Goal: Information Seeking & Learning: Check status

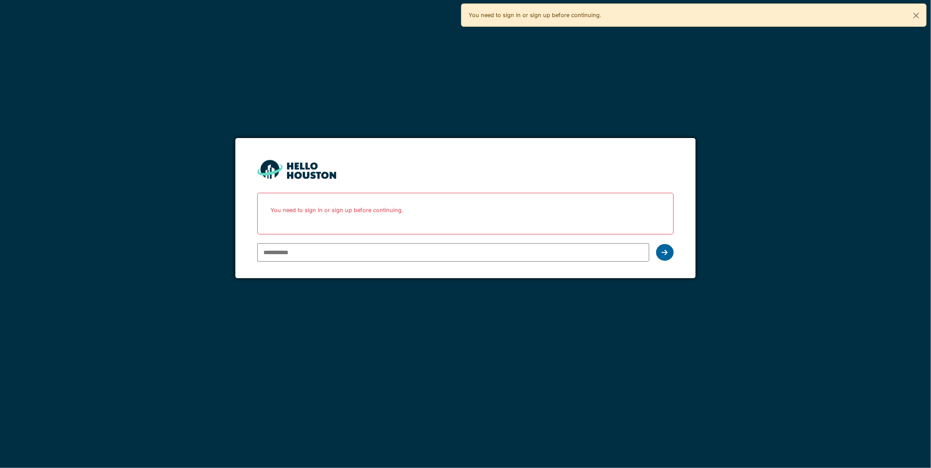
type input "**********"
click at [661, 253] on div at bounding box center [665, 252] width 18 height 17
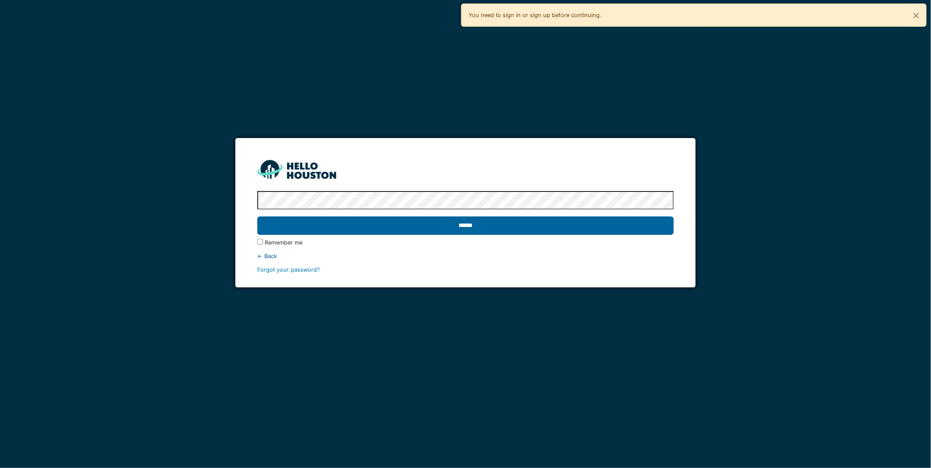
click at [490, 222] on input "******" at bounding box center [465, 226] width 416 height 18
click at [463, 227] on input "******" at bounding box center [465, 226] width 416 height 18
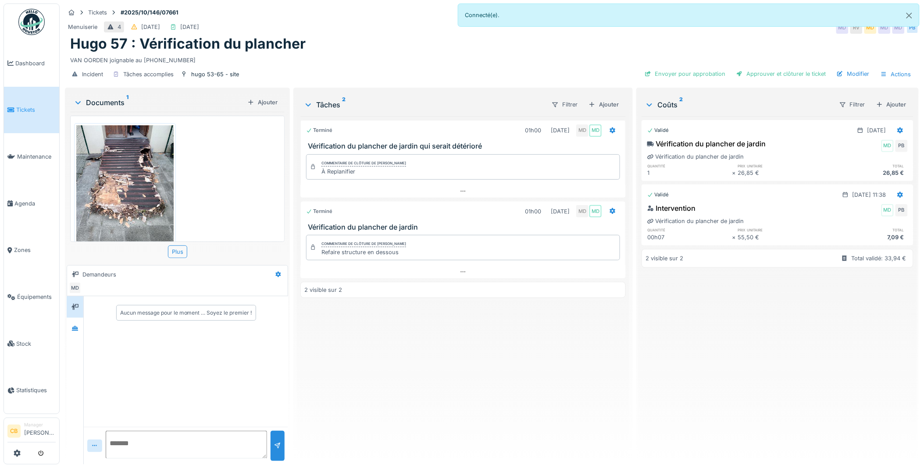
click at [134, 198] on img at bounding box center [124, 189] width 97 height 129
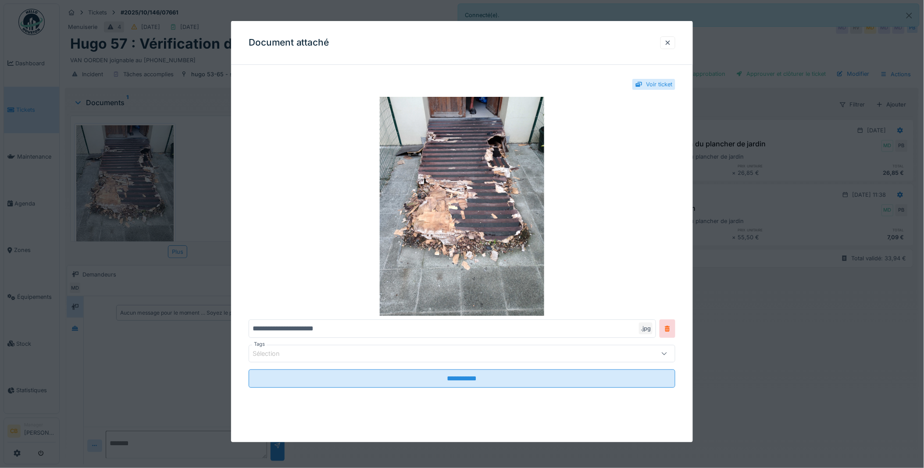
click at [134, 198] on div at bounding box center [462, 234] width 924 height 468
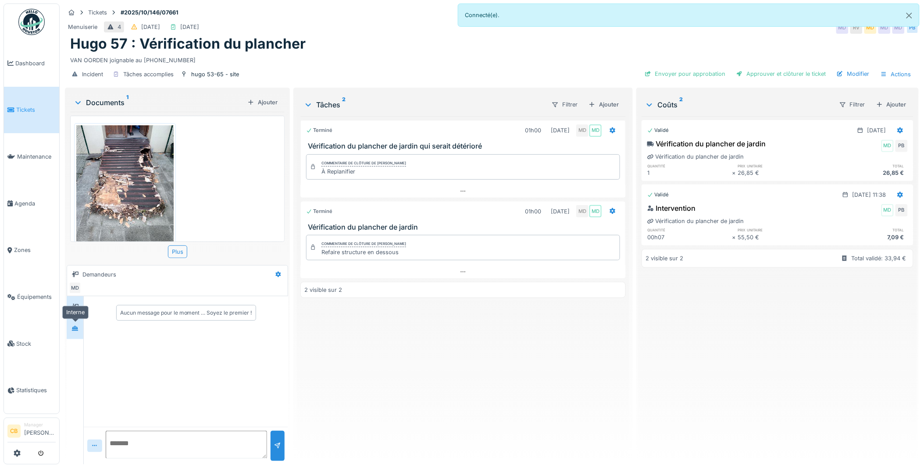
click at [75, 325] on div at bounding box center [74, 329] width 7 height 8
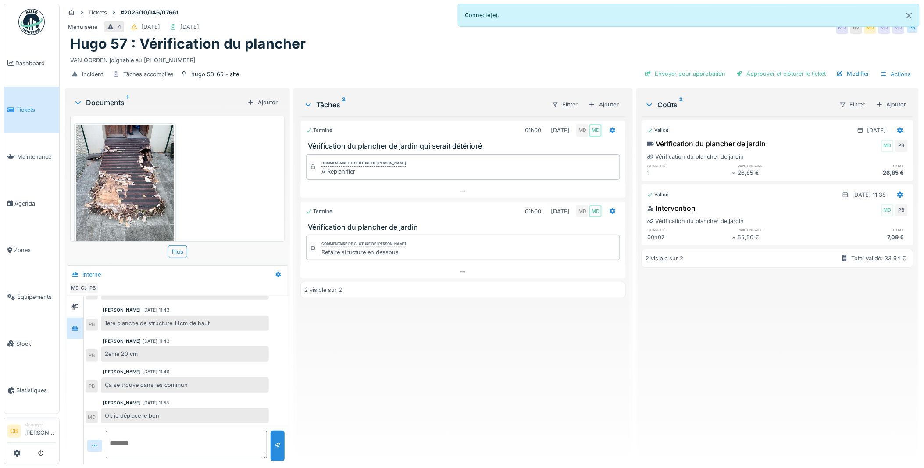
scroll to position [148, 0]
click at [124, 203] on img at bounding box center [124, 189] width 97 height 129
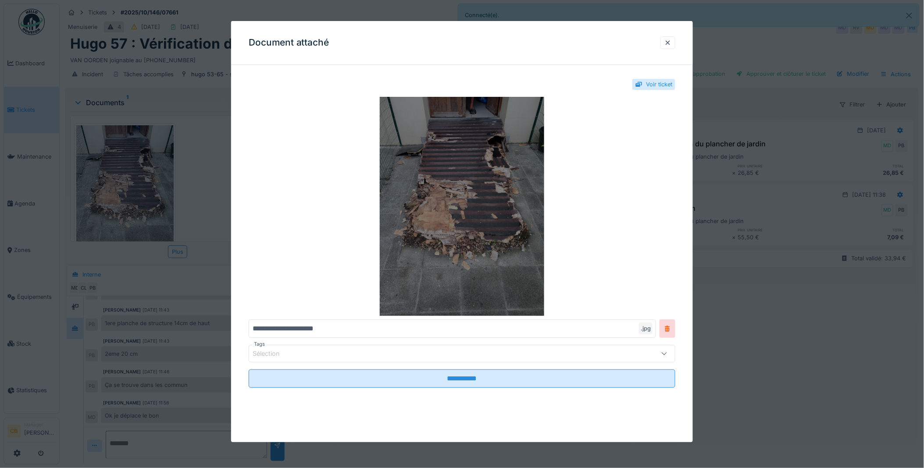
click at [397, 219] on img at bounding box center [462, 206] width 427 height 219
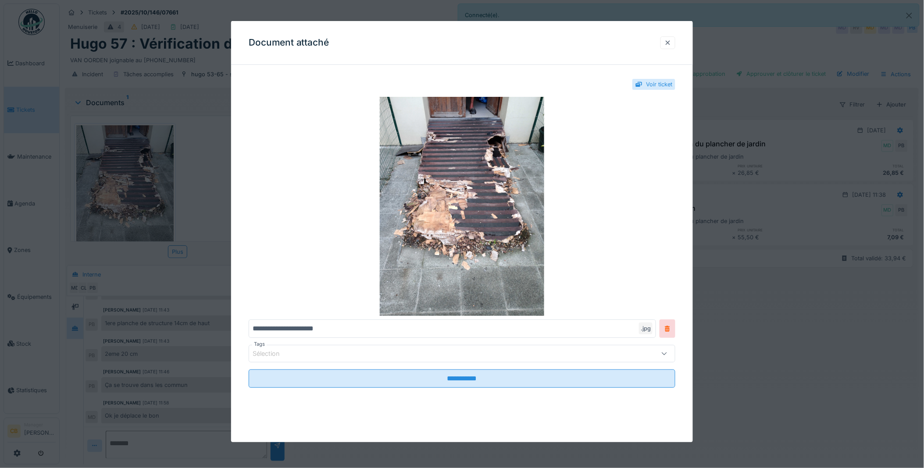
click at [671, 41] on div at bounding box center [667, 43] width 7 height 8
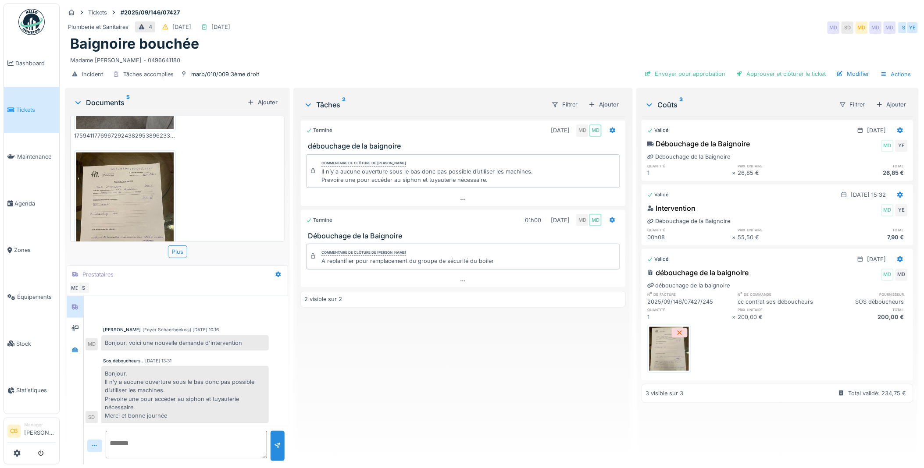
scroll to position [318, 0]
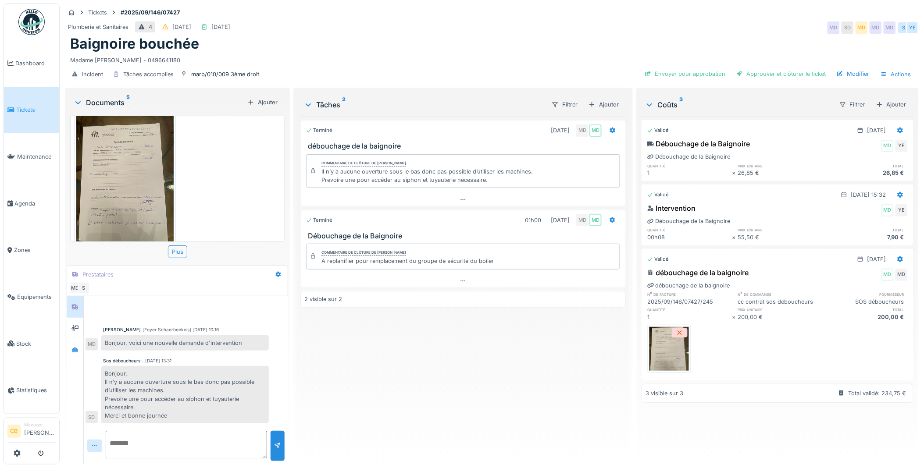
click at [154, 170] on img at bounding box center [124, 177] width 97 height 129
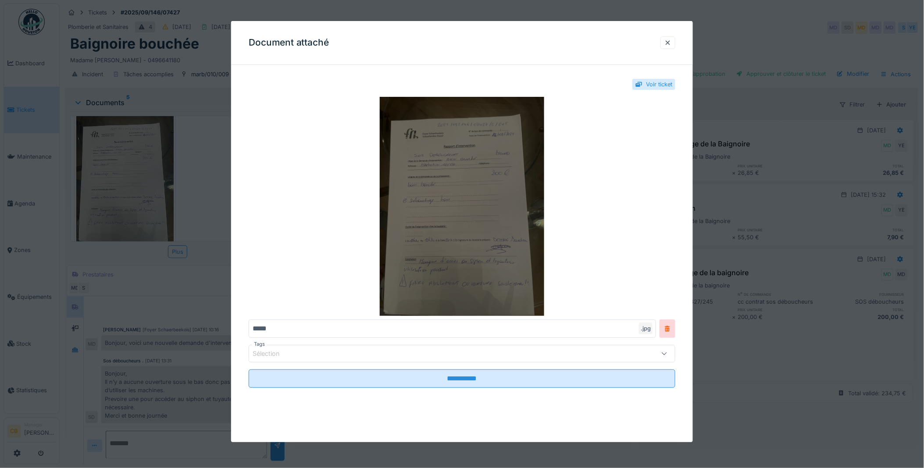
click at [436, 259] on img at bounding box center [462, 206] width 427 height 219
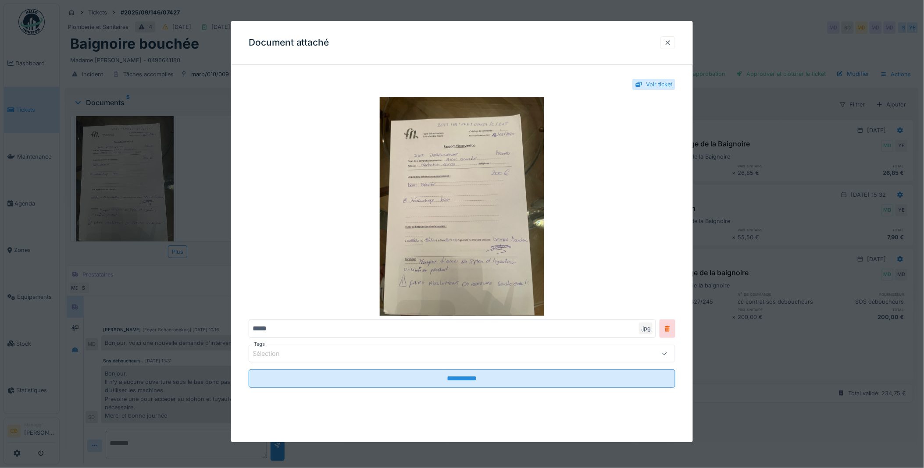
click at [670, 42] on div at bounding box center [667, 43] width 7 height 8
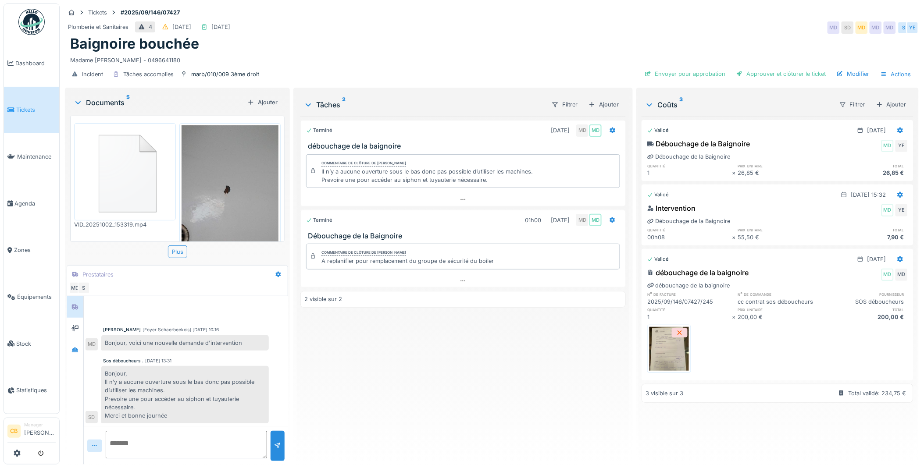
scroll to position [7, 0]
click at [231, 173] on img at bounding box center [230, 189] width 97 height 129
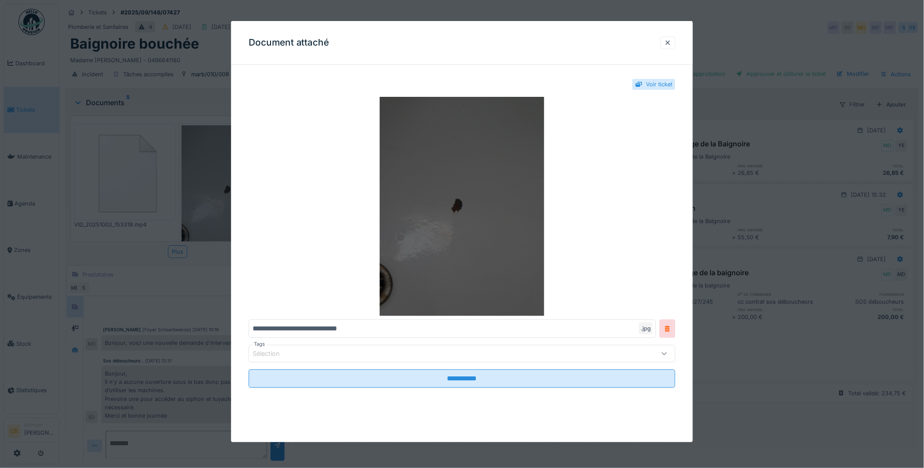
click at [478, 223] on img at bounding box center [462, 206] width 427 height 219
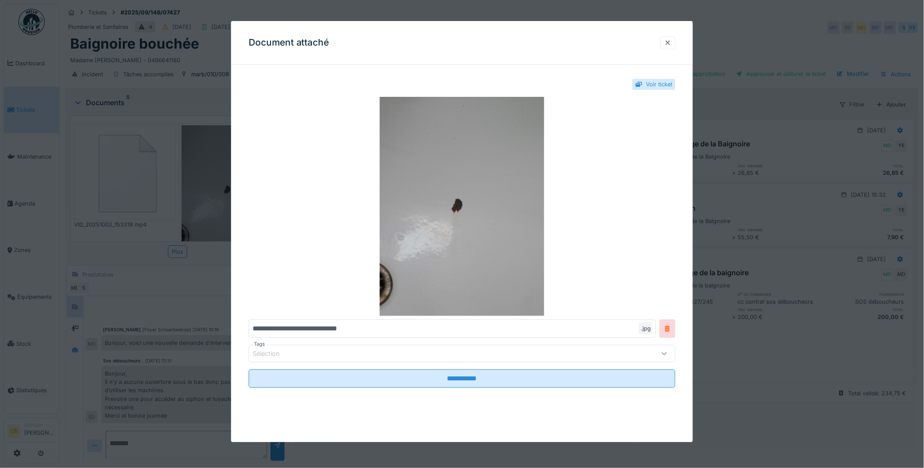
click at [671, 42] on div at bounding box center [667, 43] width 7 height 8
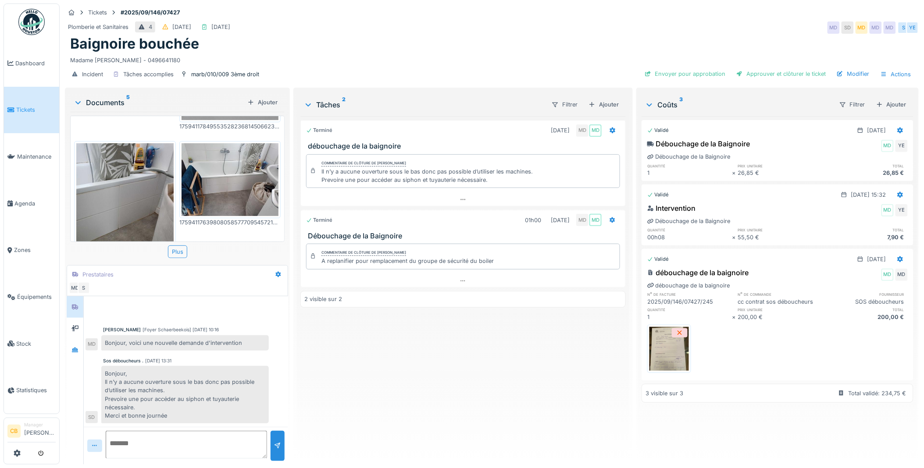
scroll to position [146, 0]
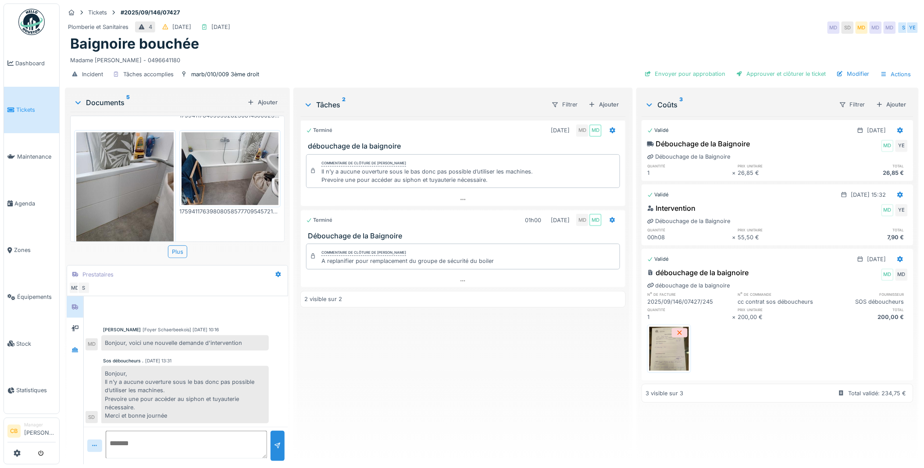
click at [145, 185] on img at bounding box center [124, 196] width 97 height 129
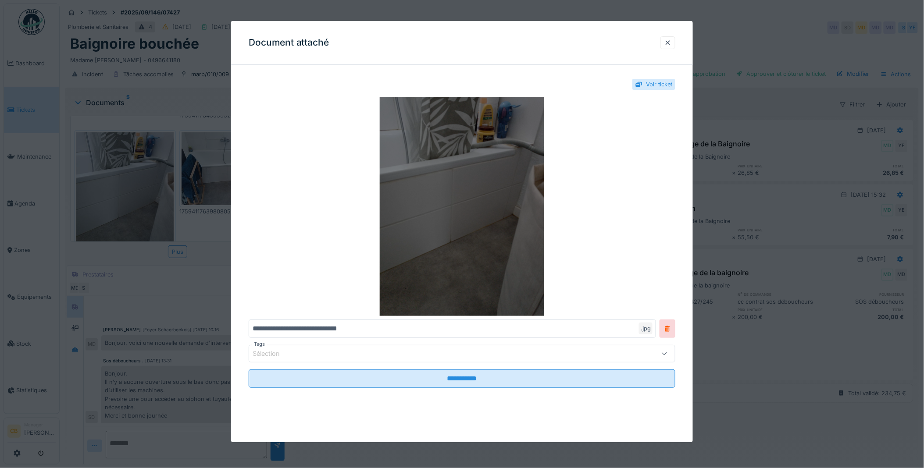
click at [422, 221] on img at bounding box center [462, 206] width 427 height 219
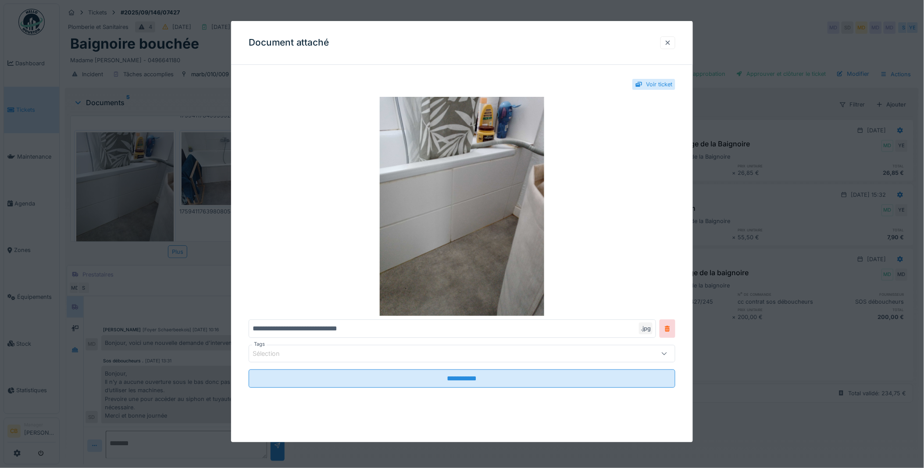
click at [671, 42] on div at bounding box center [667, 43] width 7 height 8
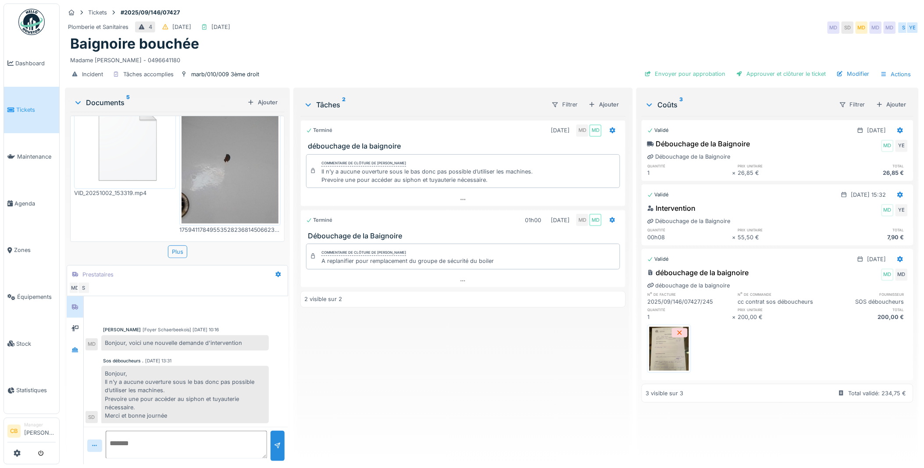
scroll to position [0, 0]
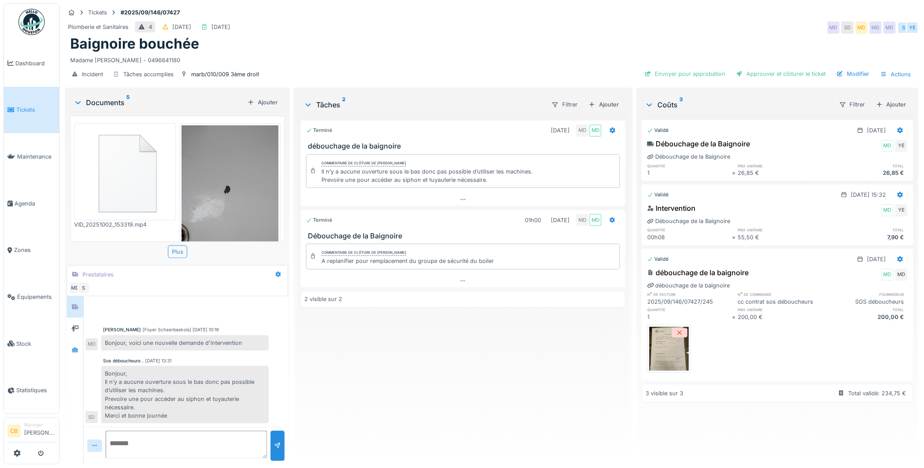
click at [134, 168] on img at bounding box center [124, 171] width 97 height 93
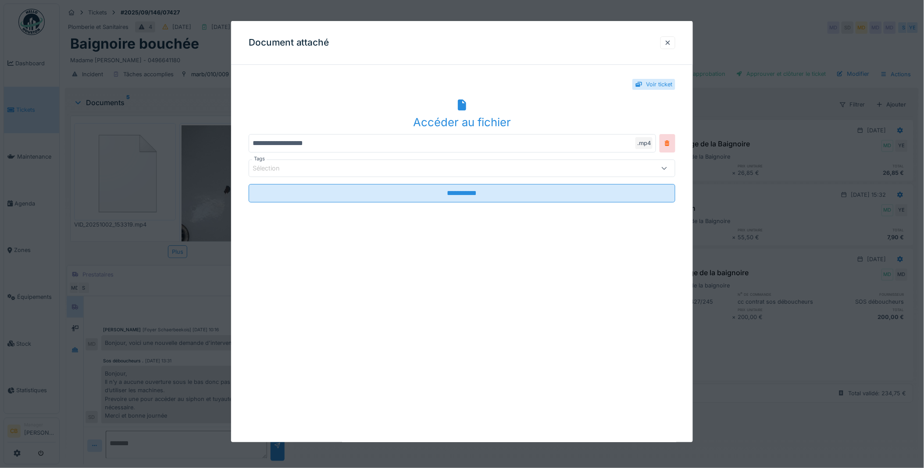
click at [456, 118] on div "Accéder au fichier" at bounding box center [462, 122] width 427 height 17
click at [669, 42] on div at bounding box center [667, 43] width 7 height 8
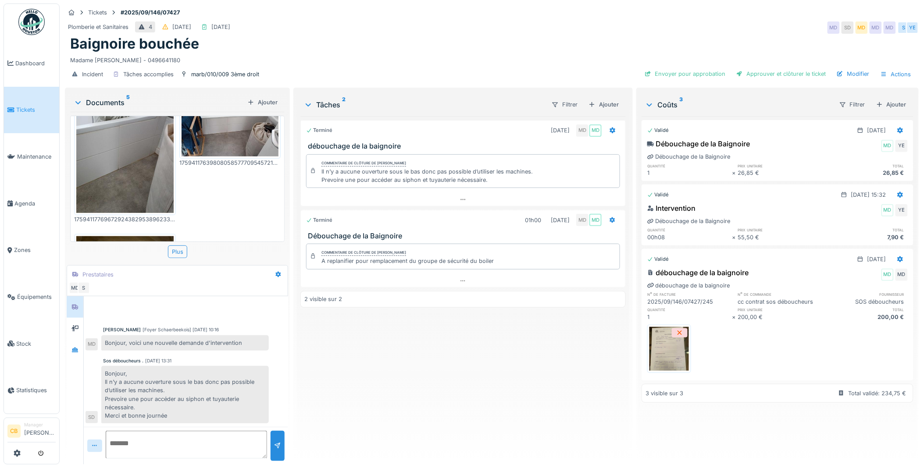
scroll to position [146, 0]
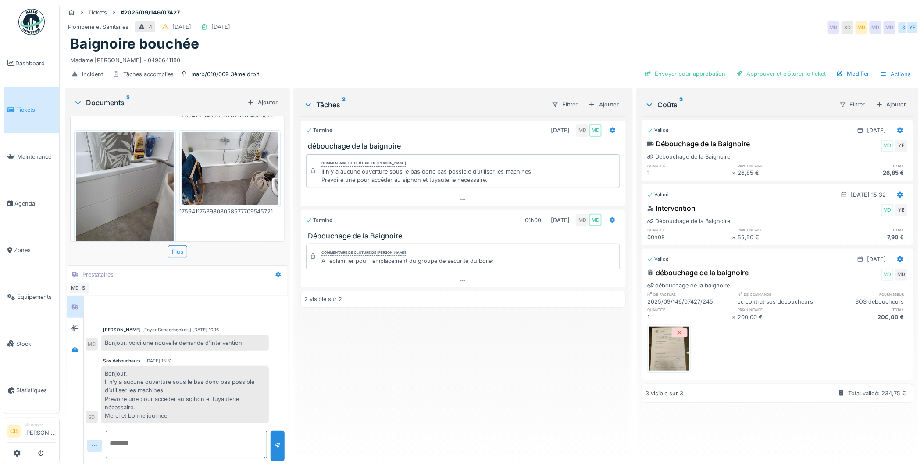
click at [116, 177] on img at bounding box center [124, 196] width 97 height 129
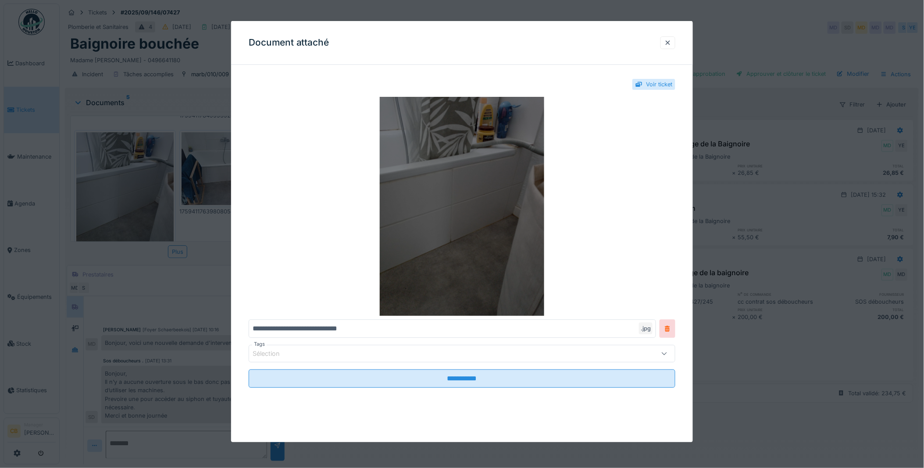
click at [392, 191] on img at bounding box center [462, 206] width 427 height 219
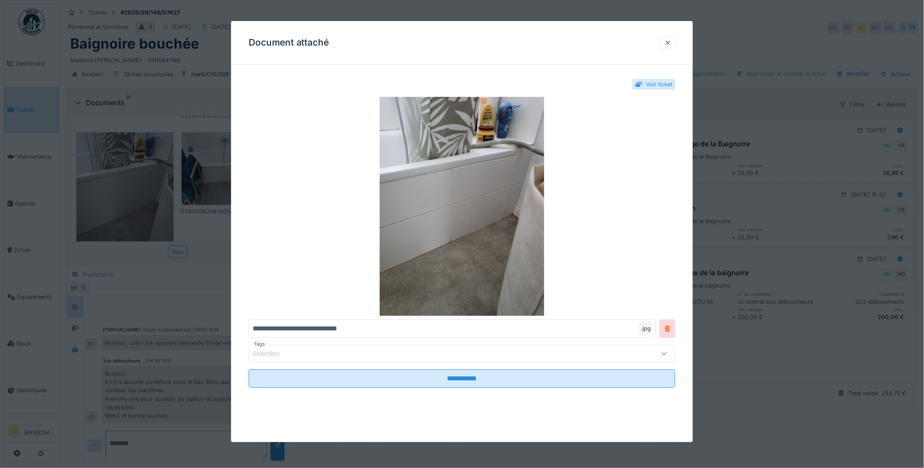
click at [675, 39] on div at bounding box center [667, 42] width 15 height 13
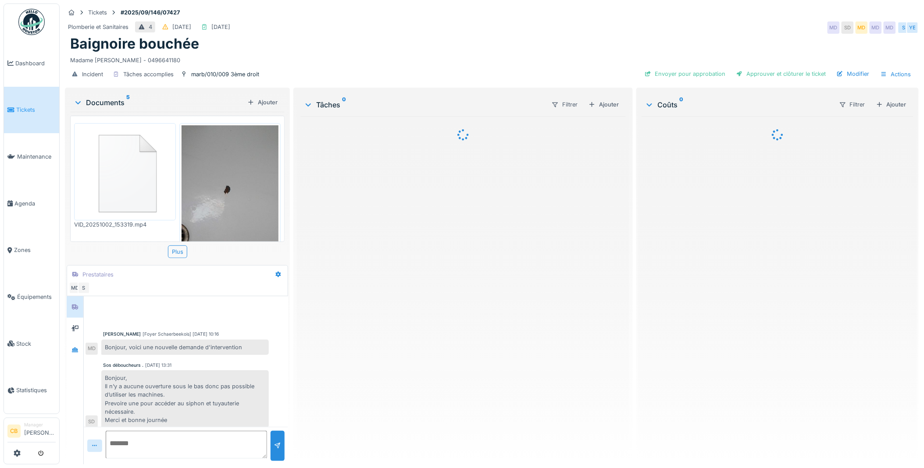
scroll to position [5, 0]
